Goal: Information Seeking & Learning: Learn about a topic

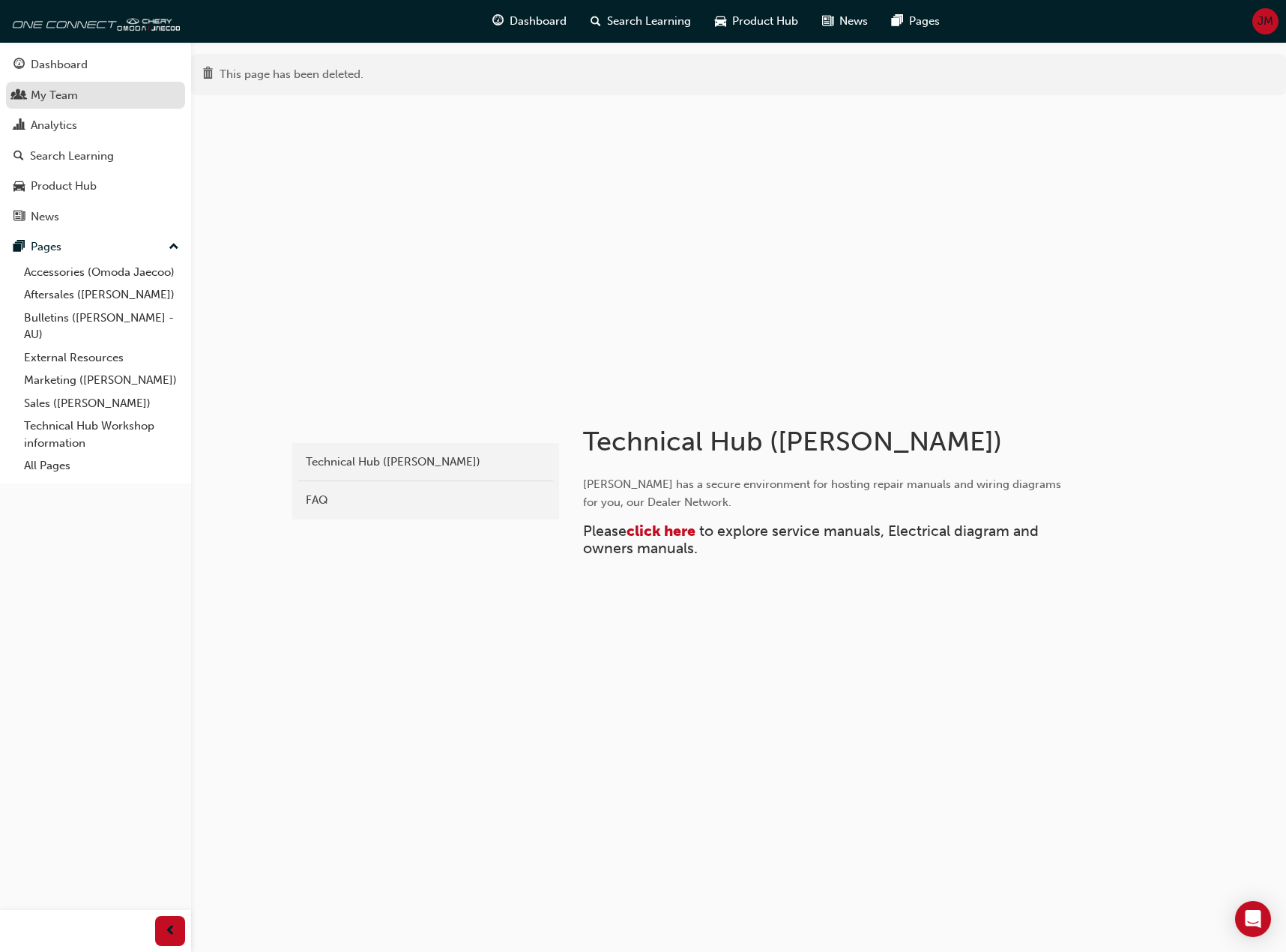
click at [66, 98] on div "My Team" at bounding box center [54, 96] width 47 height 17
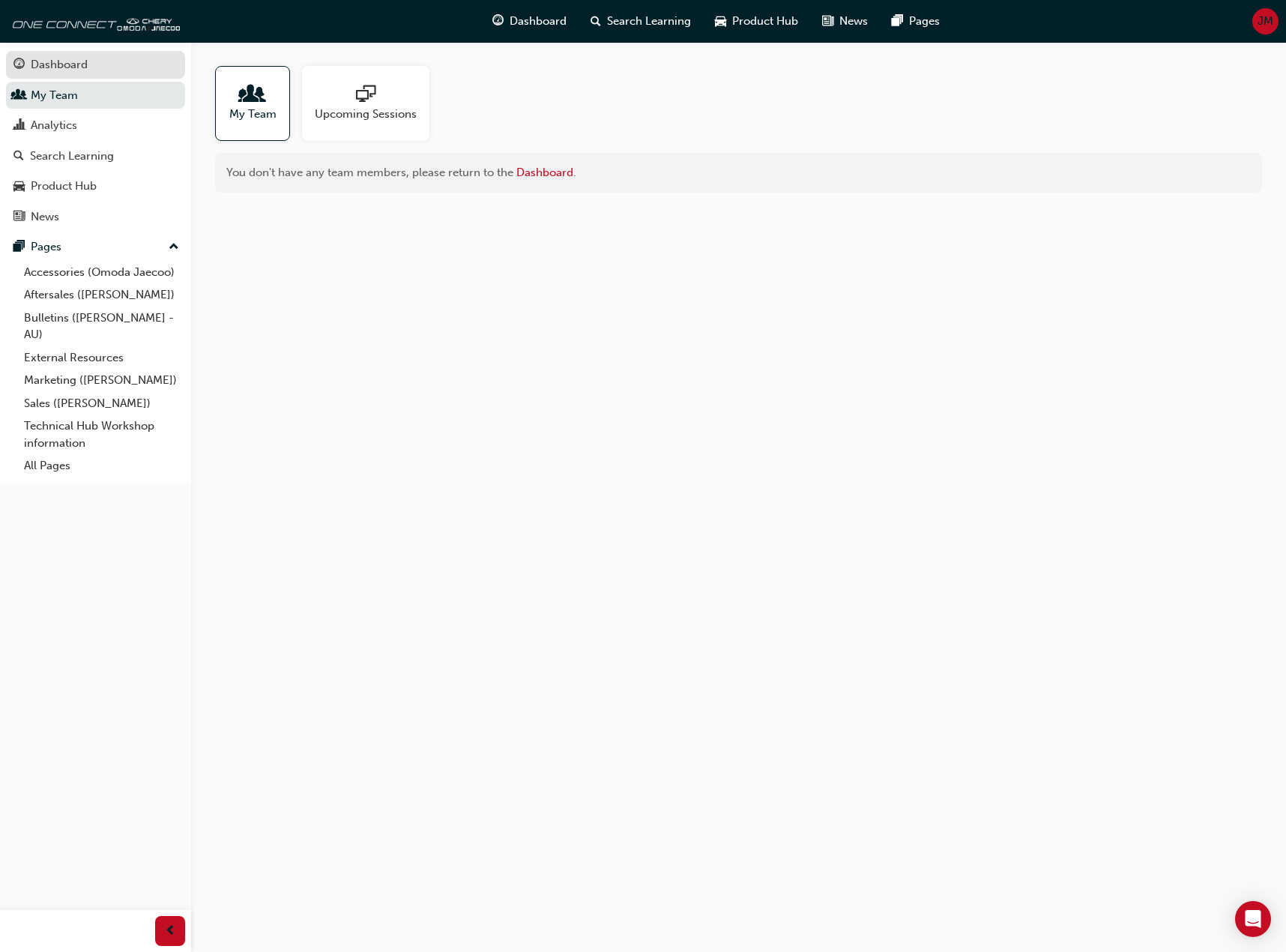
click at [73, 67] on div "Dashboard" at bounding box center [59, 65] width 57 height 17
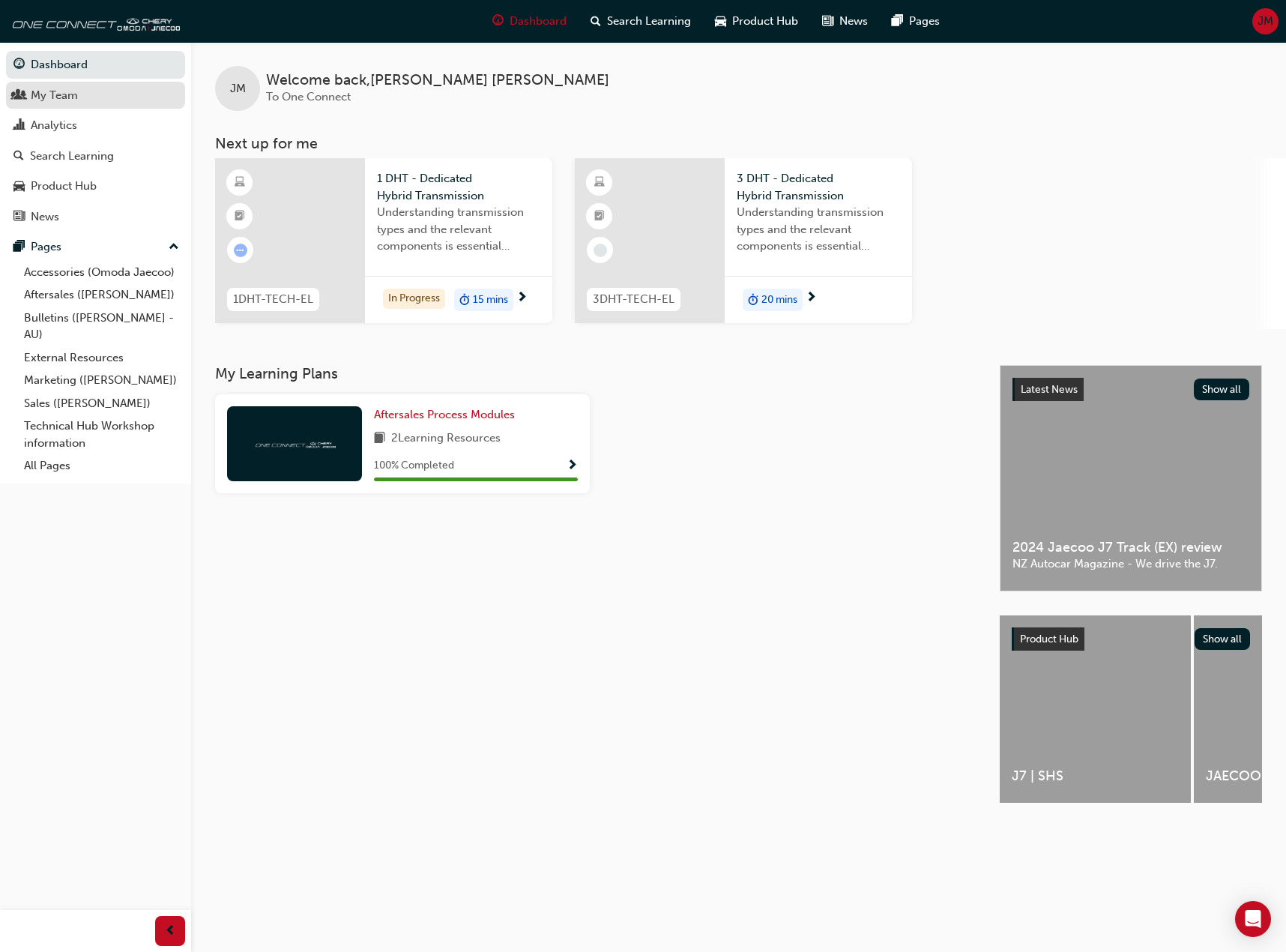
click at [72, 98] on div "My Team" at bounding box center [54, 96] width 47 height 17
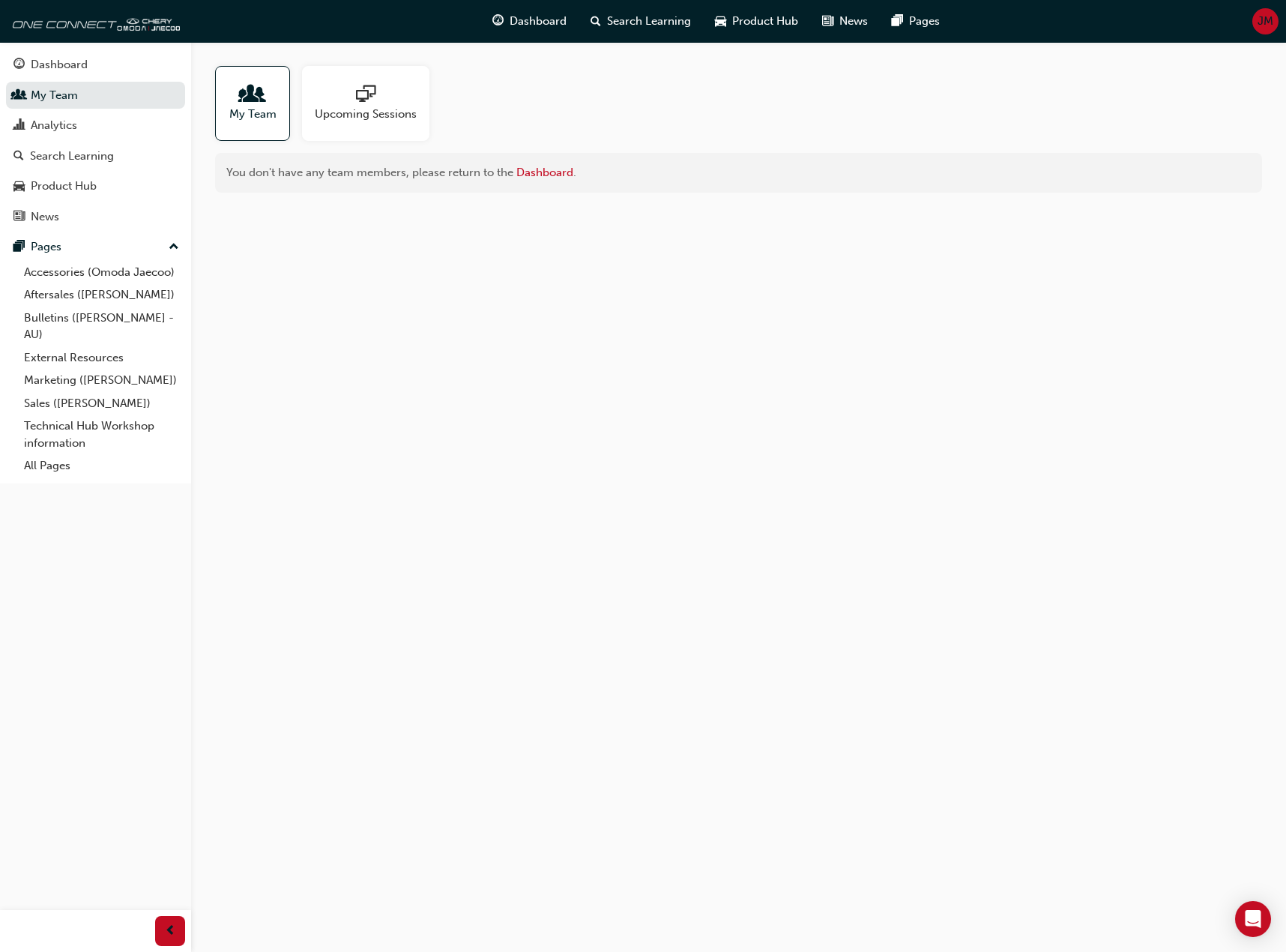
click at [370, 101] on span "sessionType_ONLINE_URL-icon" at bounding box center [366, 95] width 19 height 21
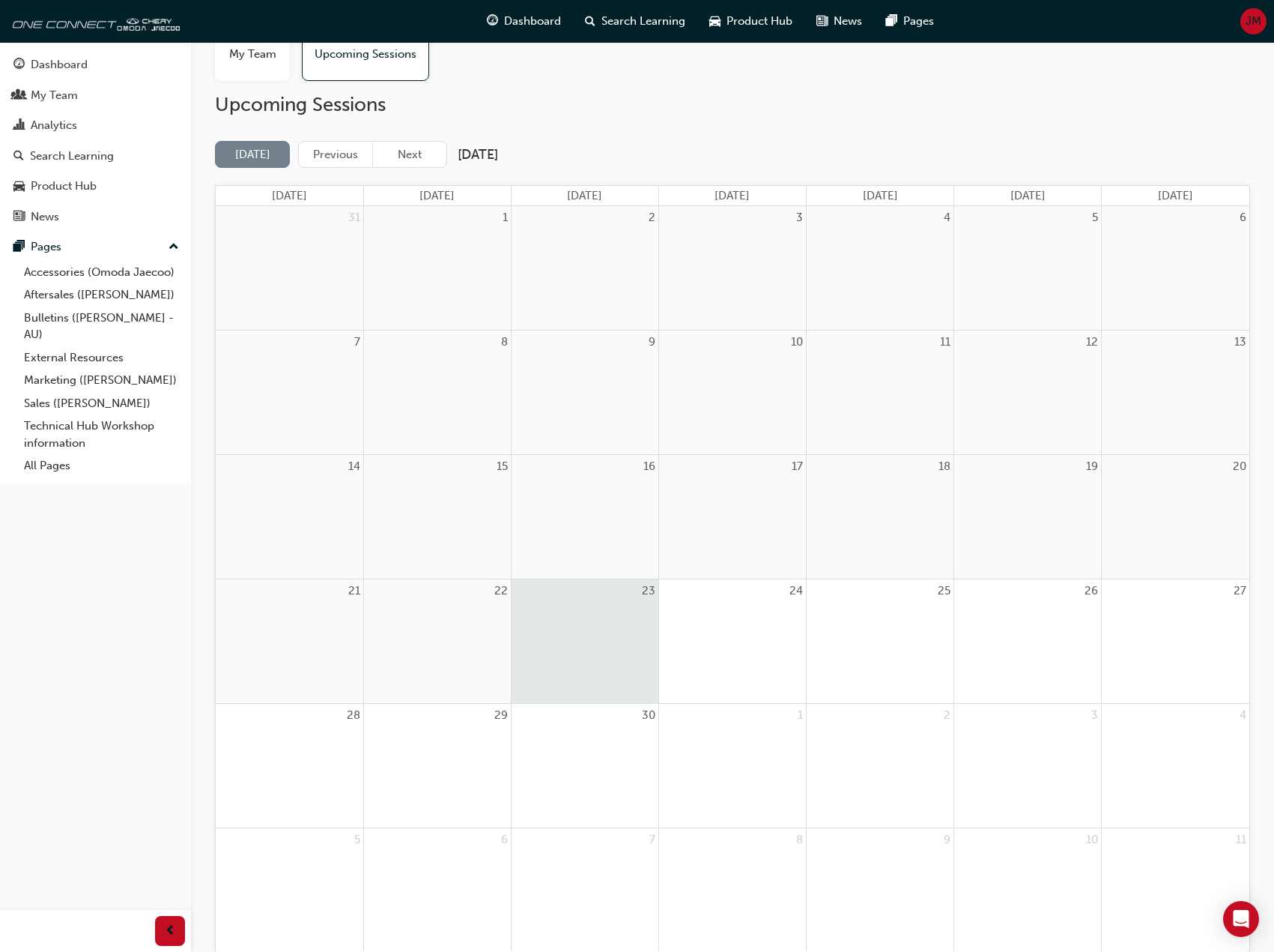
scroll to position [135, 0]
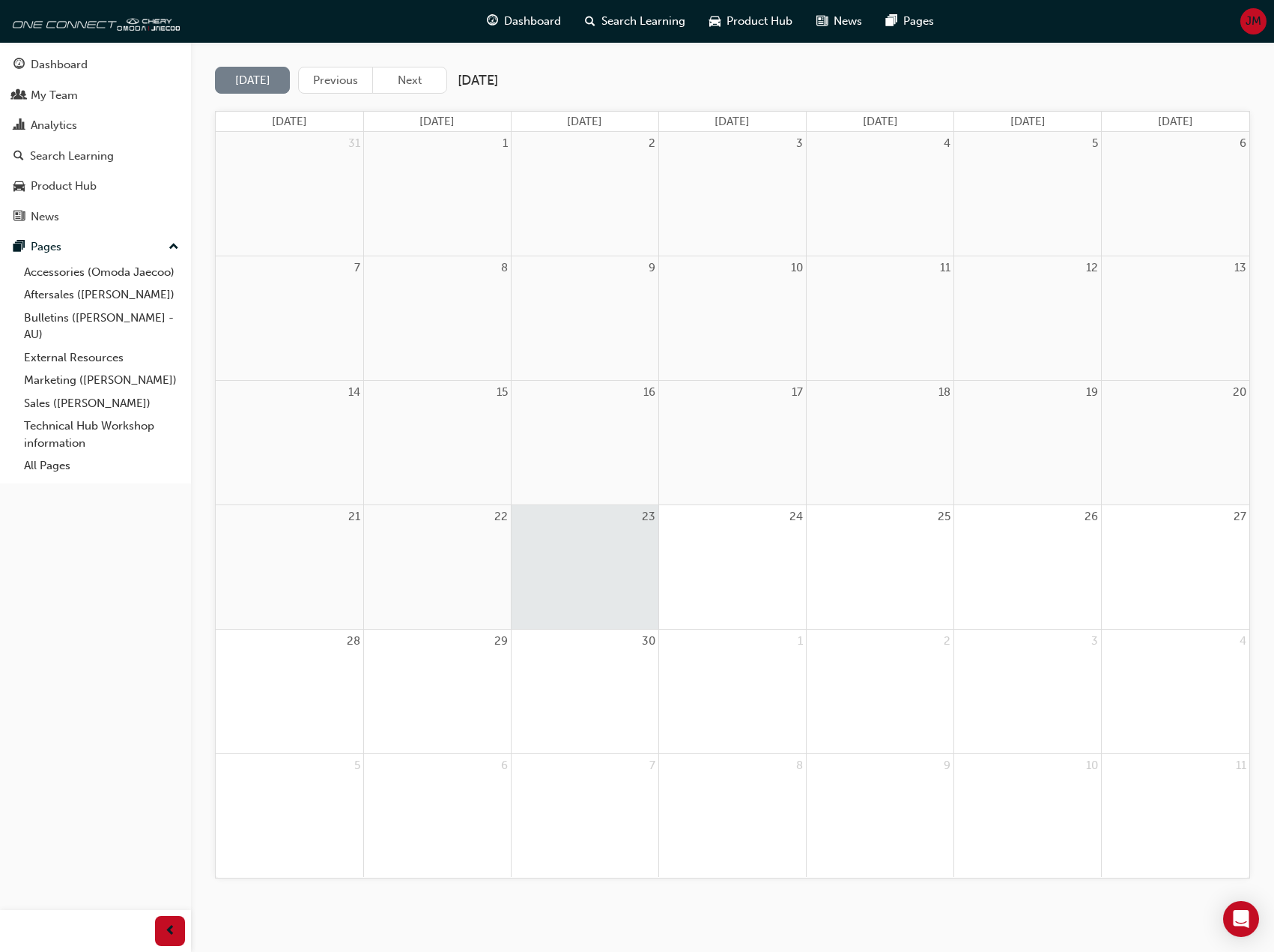
click at [741, 546] on div at bounding box center [733, 540] width 147 height 23
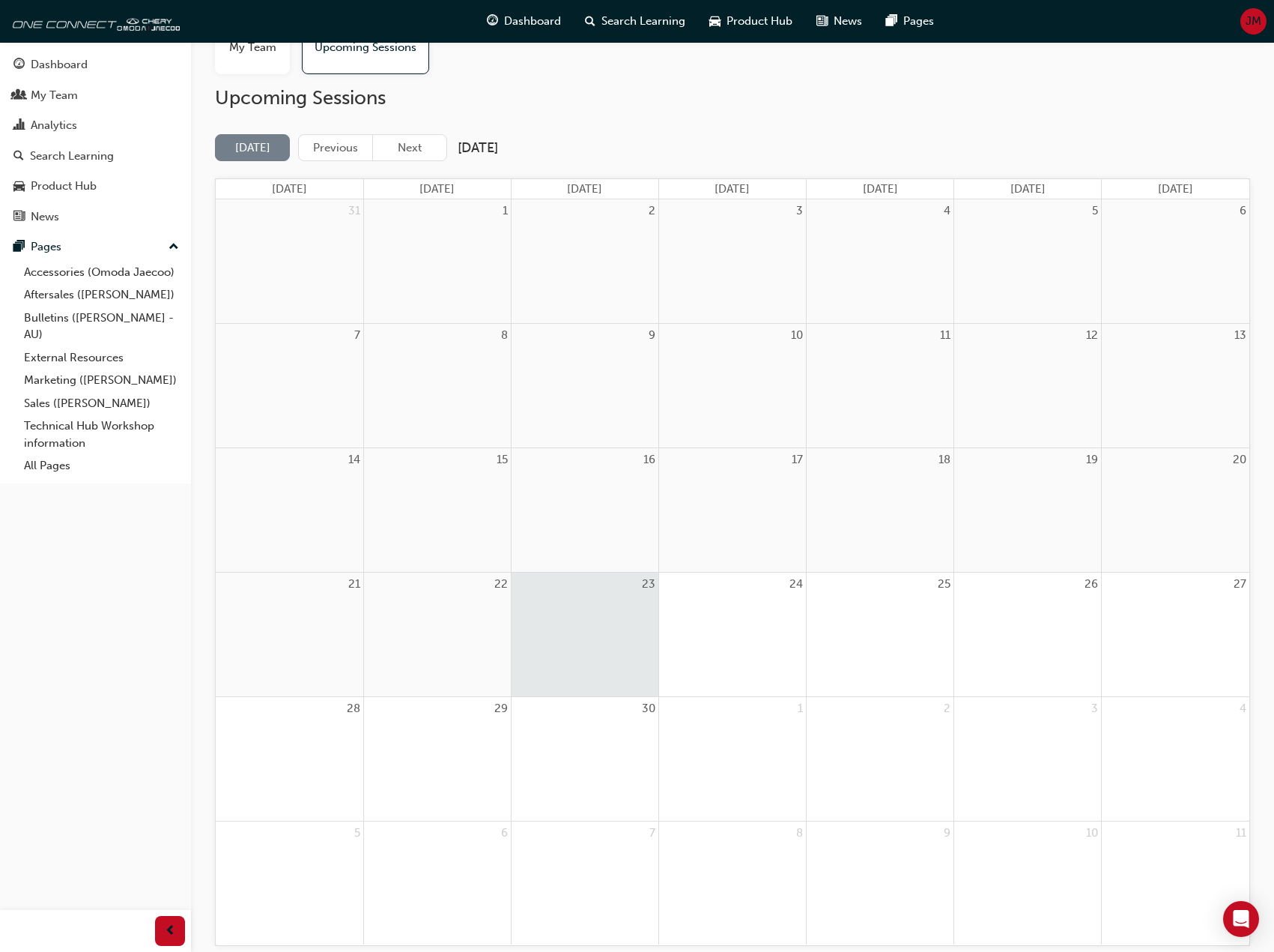
scroll to position [0, 0]
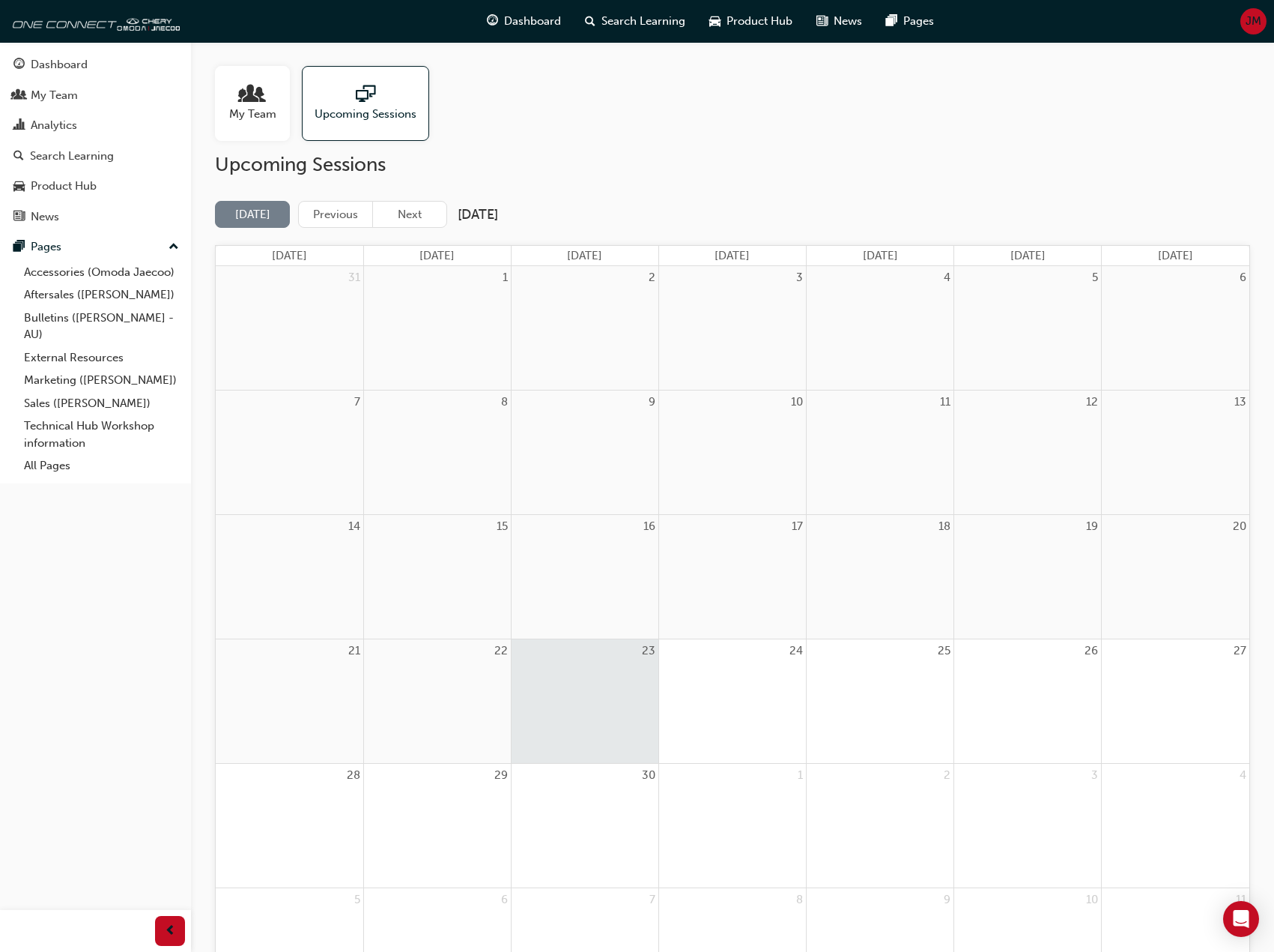
click at [256, 95] on span "people-icon" at bounding box center [252, 95] width 19 height 21
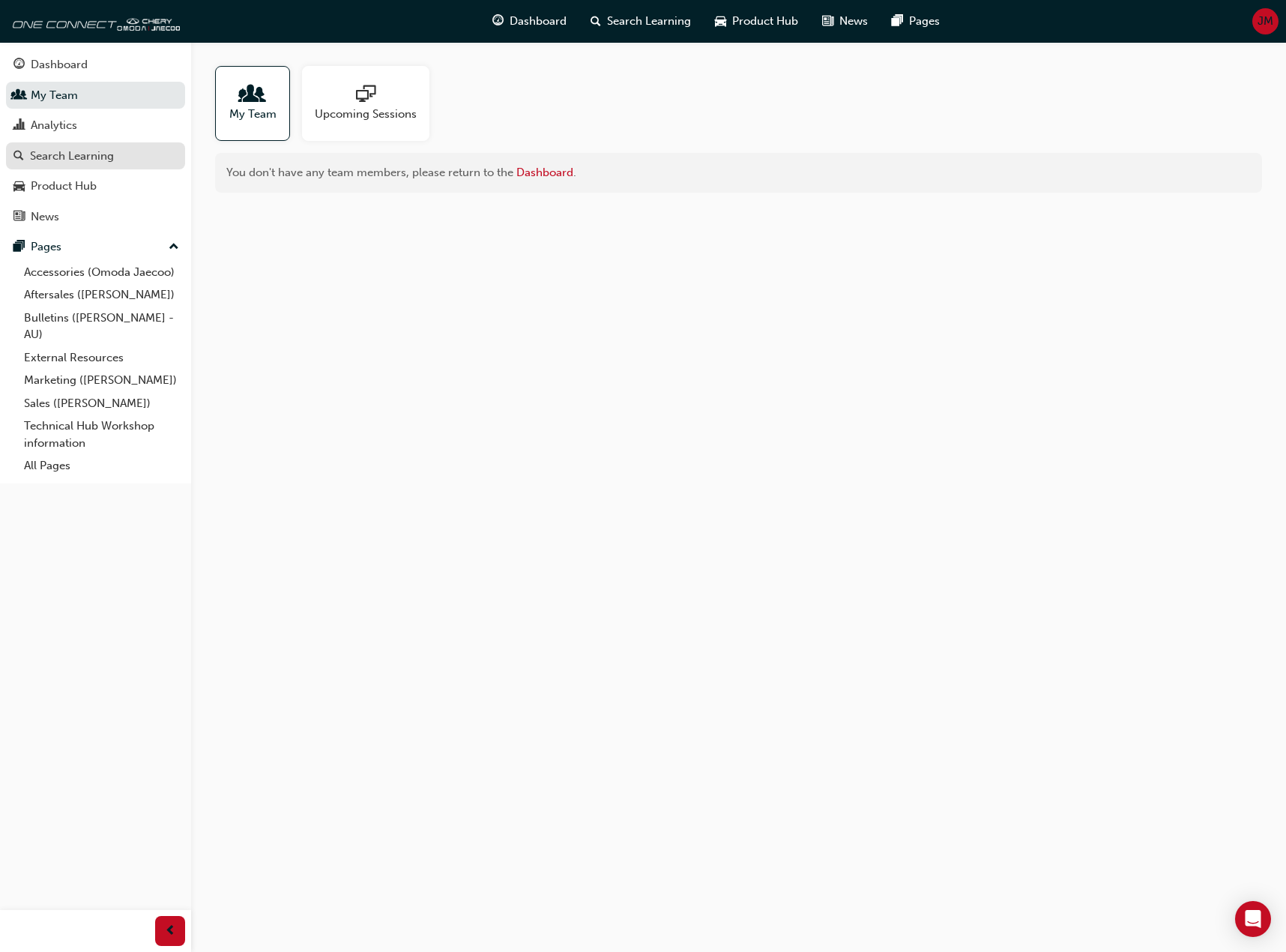
click at [94, 162] on div "Search Learning" at bounding box center [72, 156] width 84 height 17
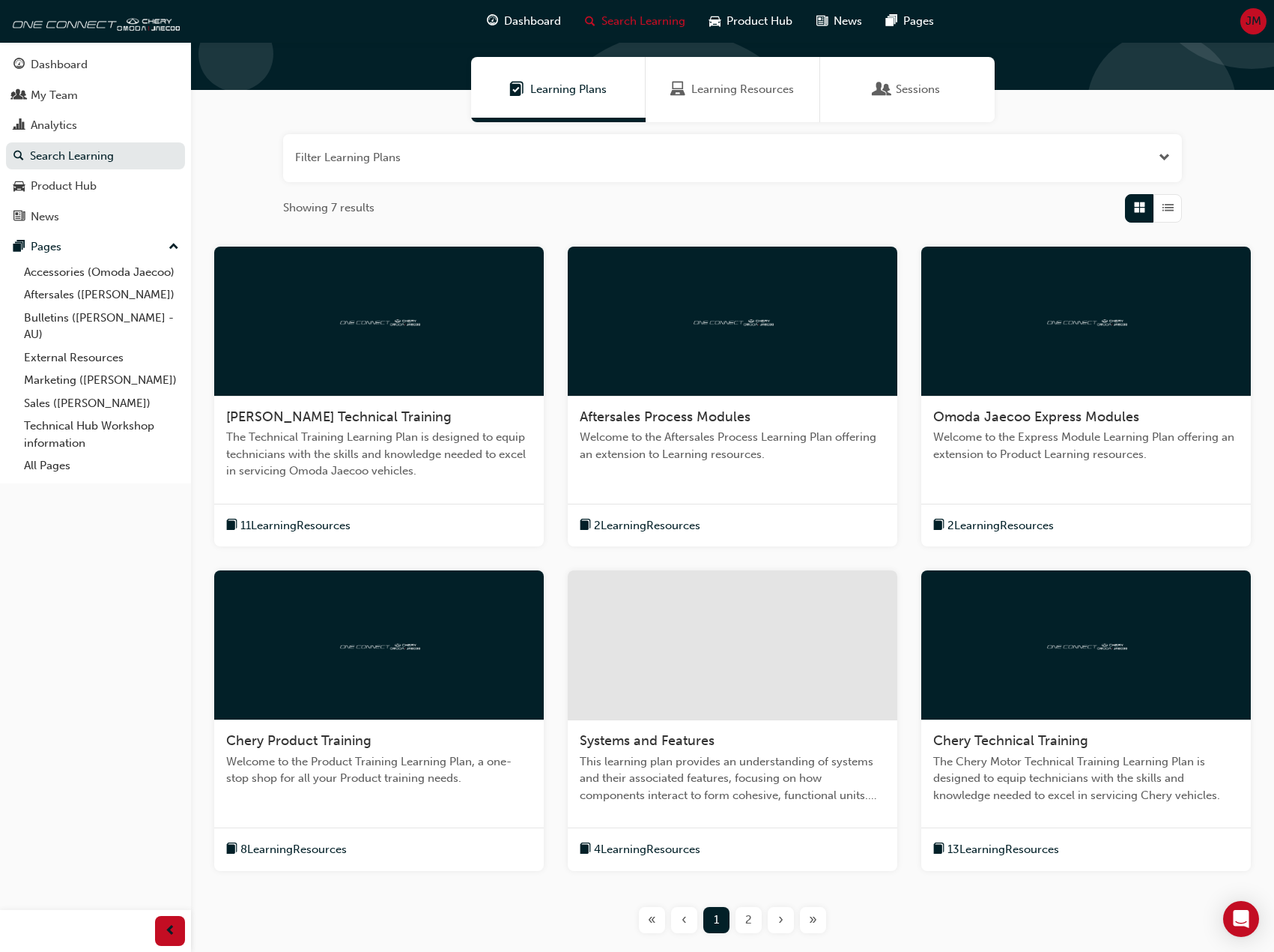
scroll to position [204, 0]
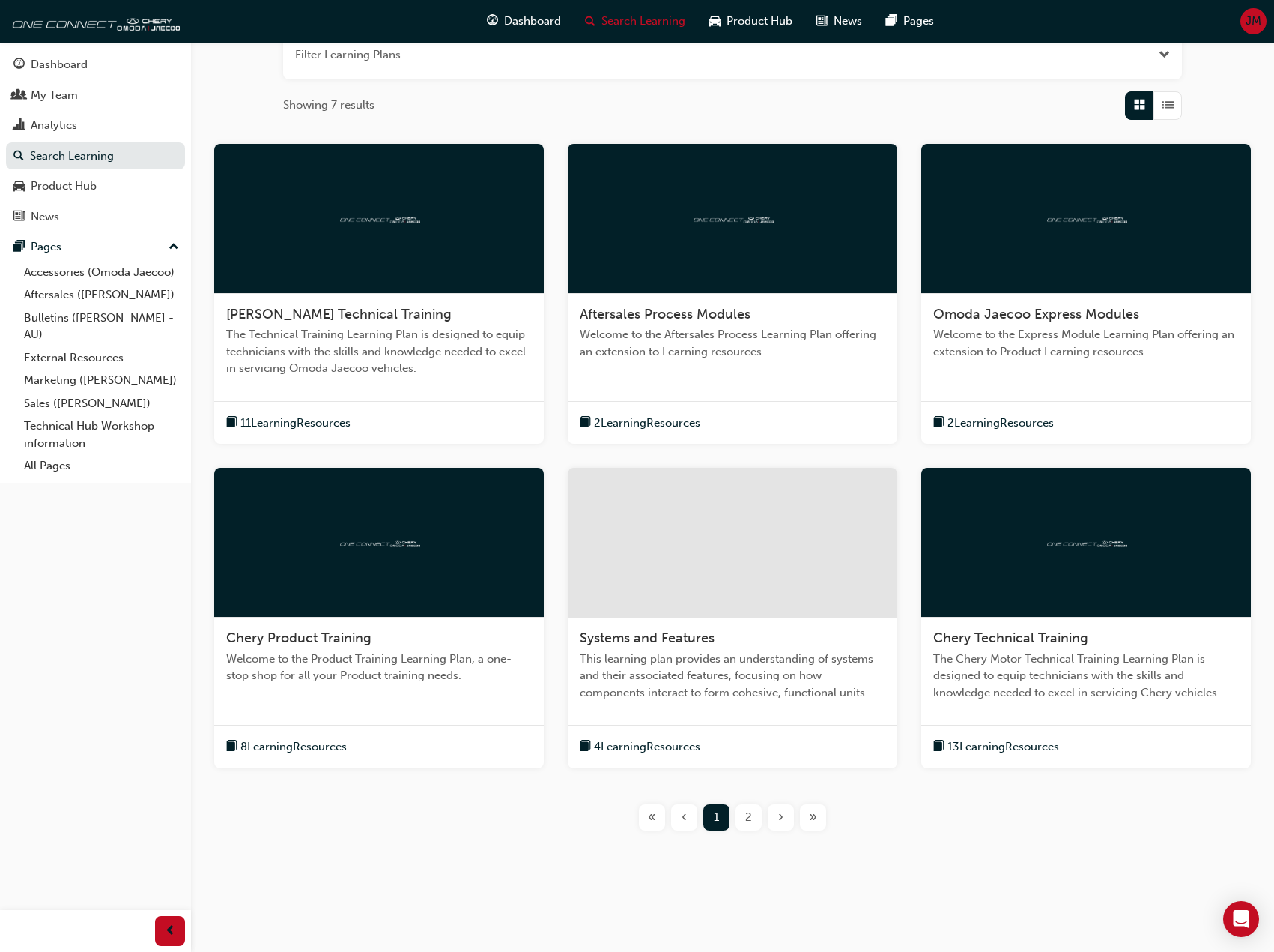
click at [738, 821] on div "2" at bounding box center [749, 817] width 26 height 26
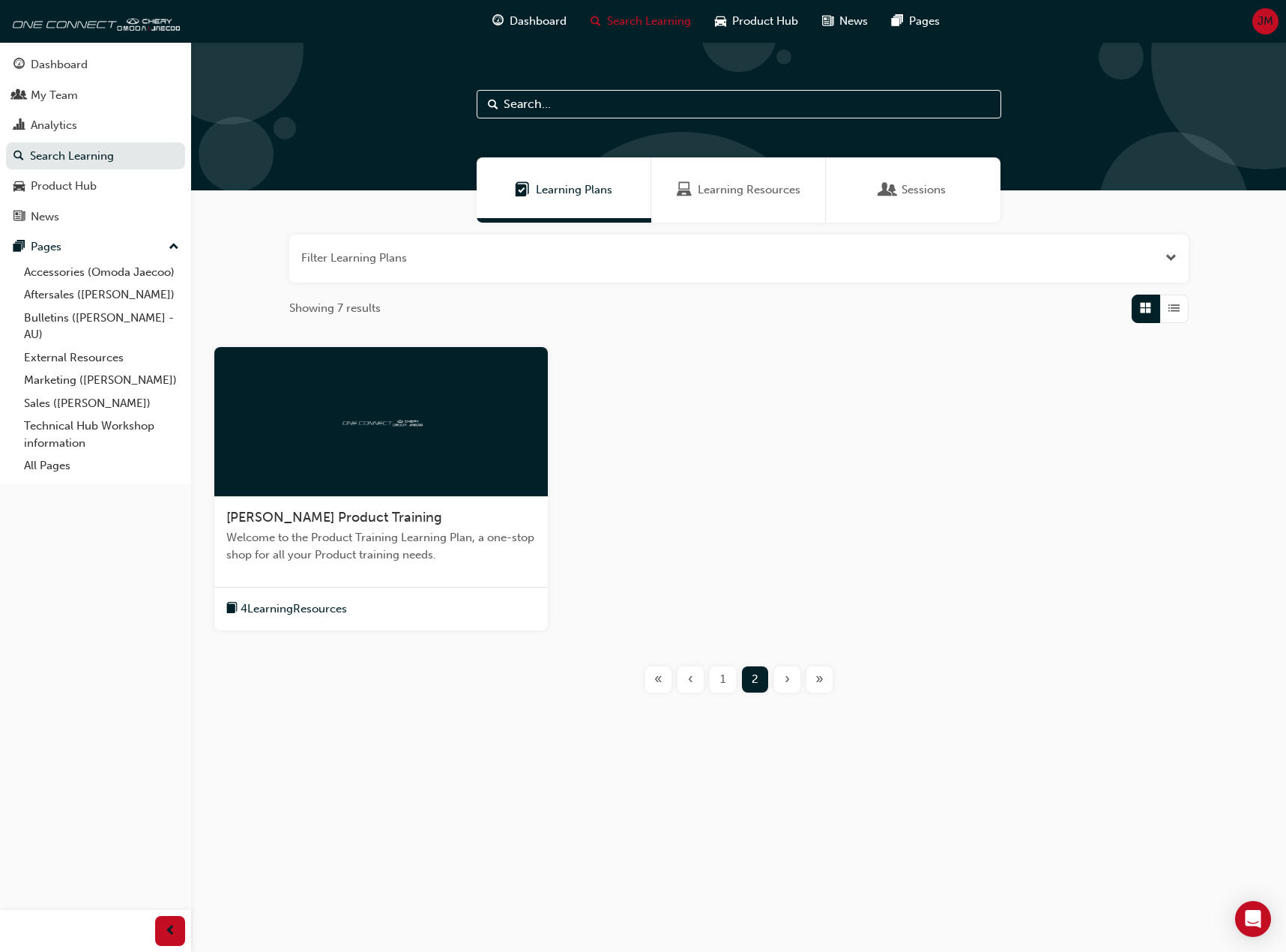
click at [719, 688] on div "1" at bounding box center [723, 680] width 26 height 26
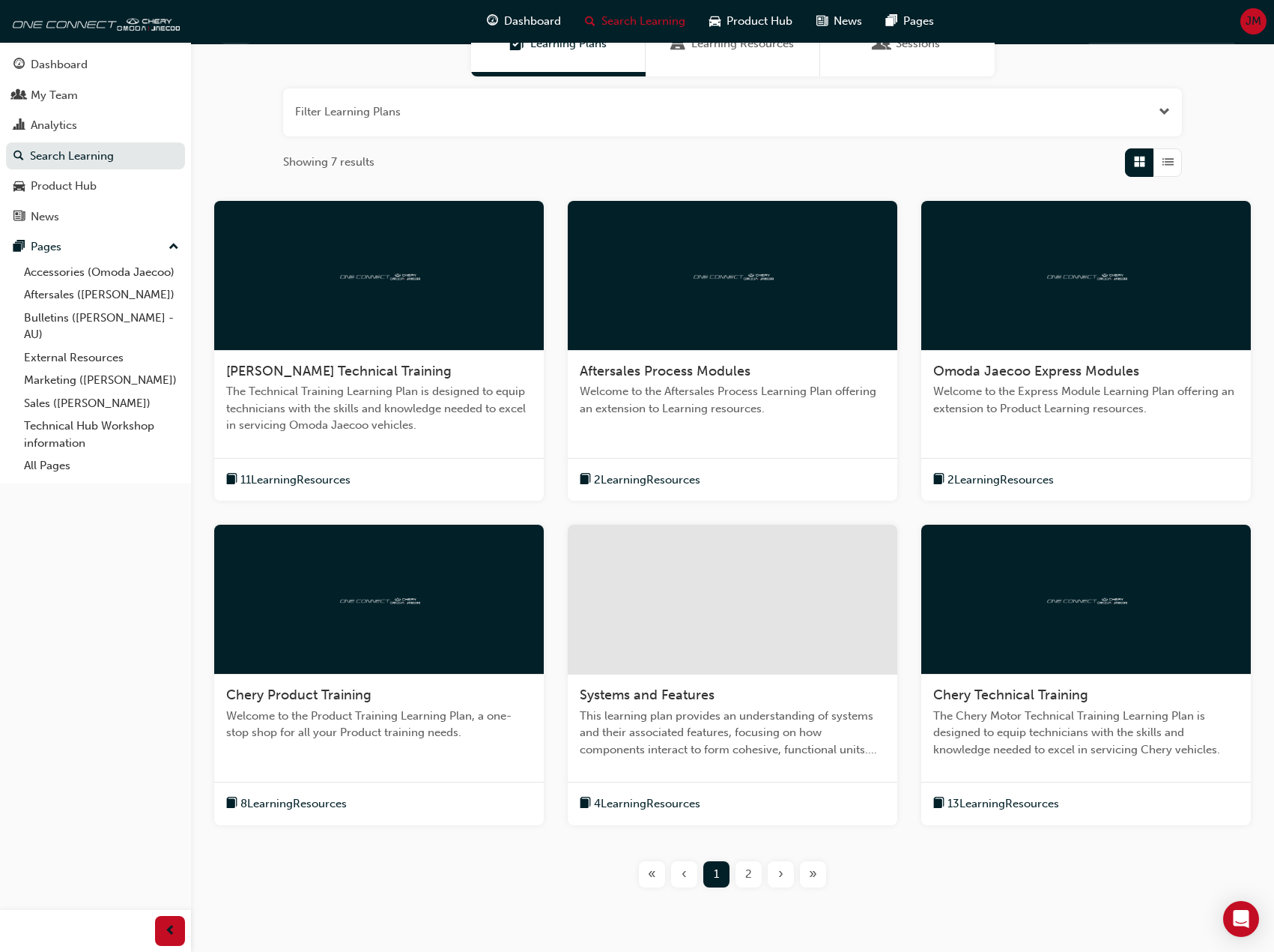
scroll to position [204, 0]
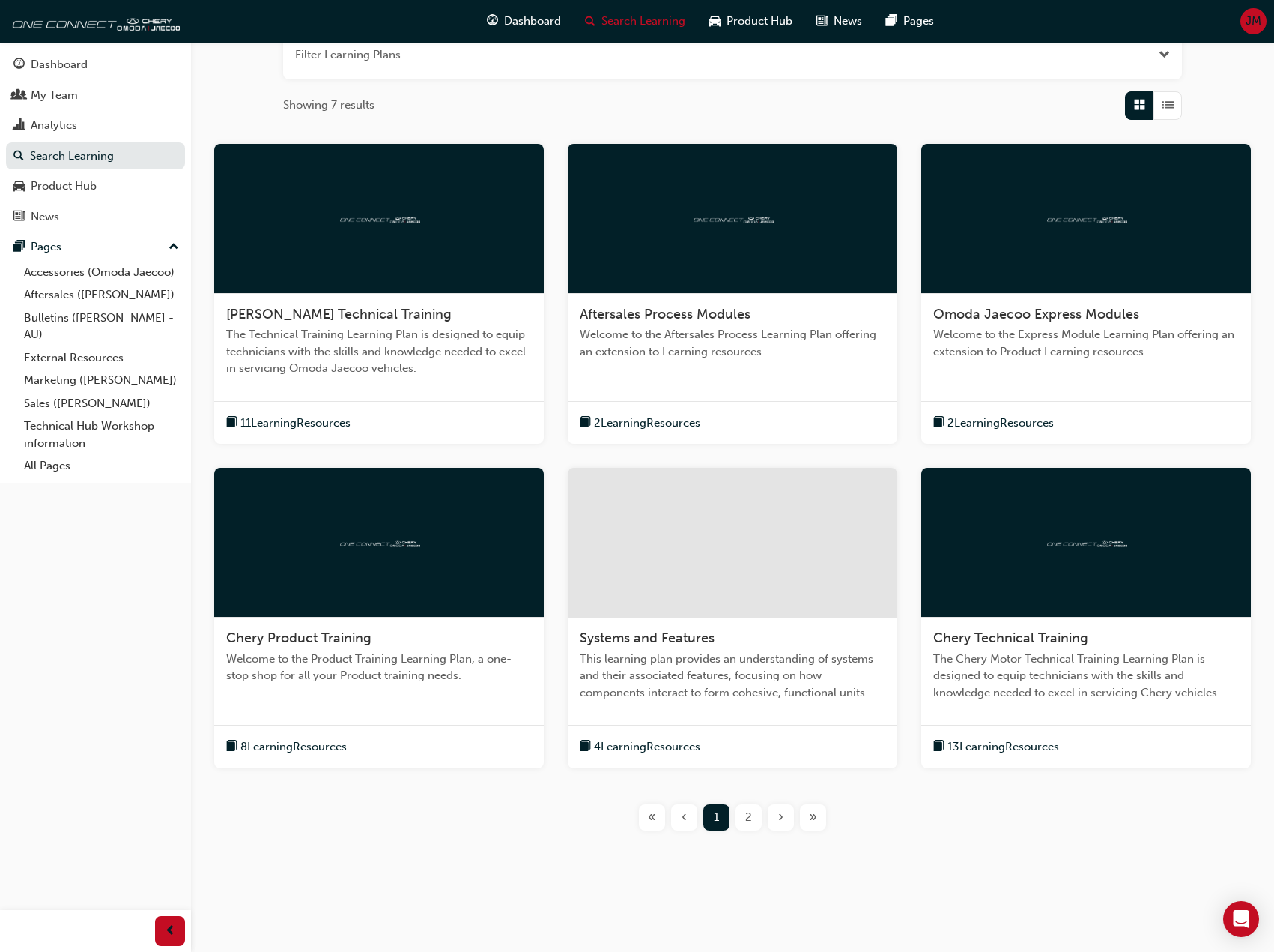
click at [1066, 418] on div "2 Learning Resources" at bounding box center [1000, 423] width 133 height 18
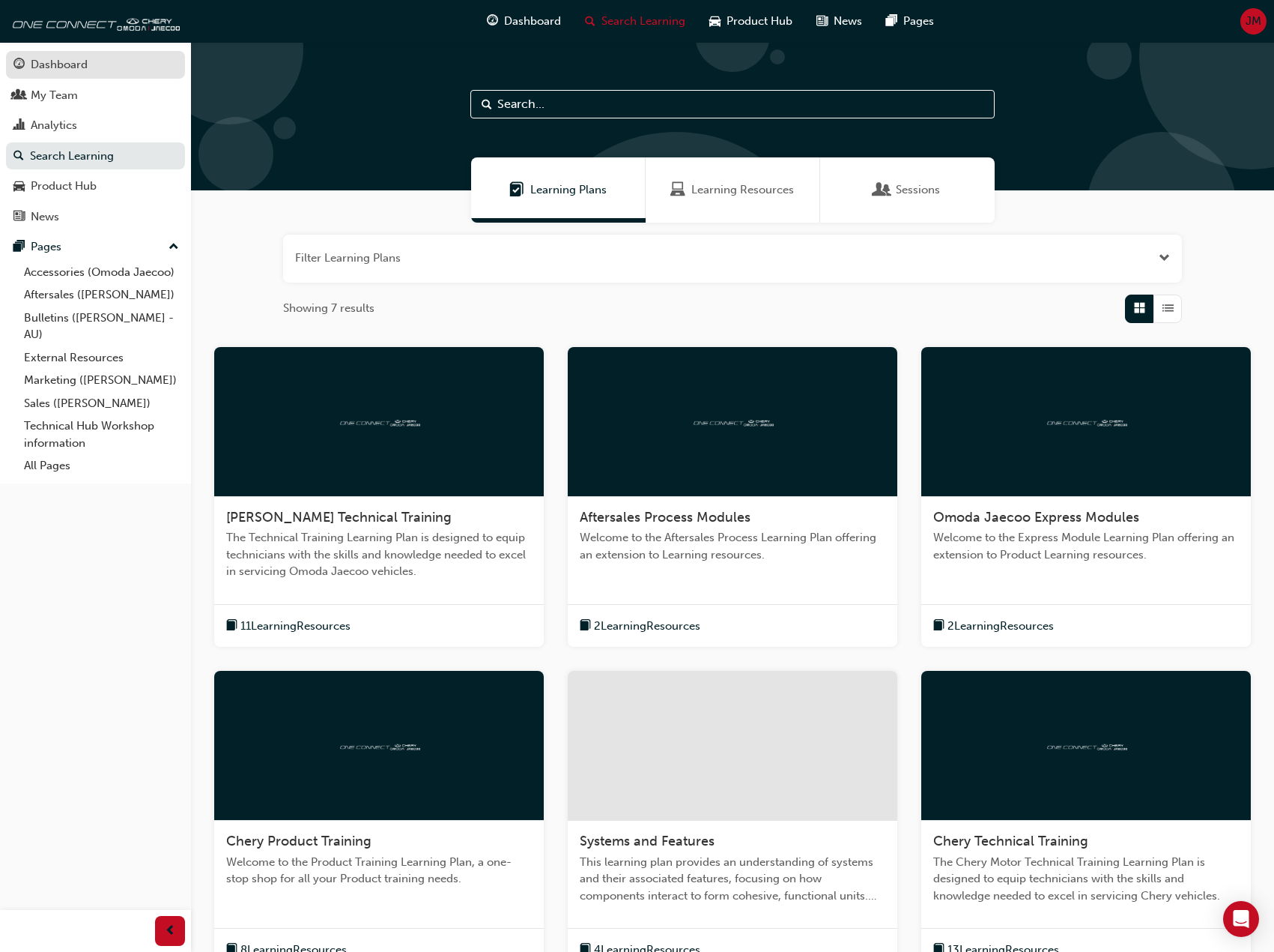
click at [55, 72] on div "Dashboard" at bounding box center [59, 65] width 57 height 17
